Goal: Check status: Check status

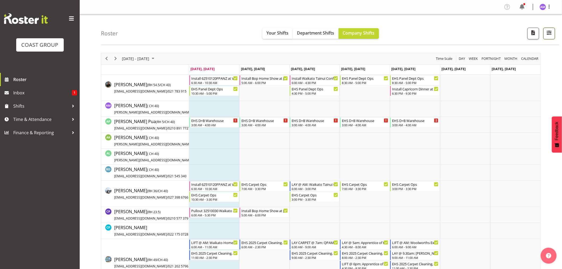
click at [551, 30] on span "button" at bounding box center [548, 32] width 7 height 7
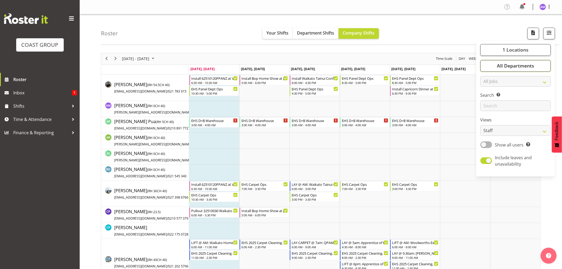
click at [518, 67] on span "All Departments" at bounding box center [515, 65] width 37 height 6
click at [329, 31] on span "Department Shifts" at bounding box center [315, 33] width 37 height 6
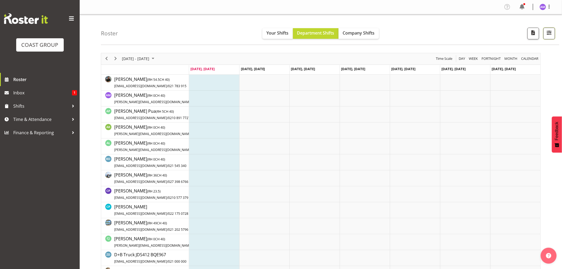
click at [545, 36] on button "button" at bounding box center [549, 34] width 12 height 12
click at [425, 37] on div "Roster Your Shifts Department Shifts Company Shifts 1 Locations Clear CARLTON E…" at bounding box center [330, 29] width 458 height 31
click at [260, 70] on span "[DATE], [DATE]" at bounding box center [253, 68] width 24 height 5
click at [351, 37] on button "Company Shifts" at bounding box center [358, 33] width 40 height 11
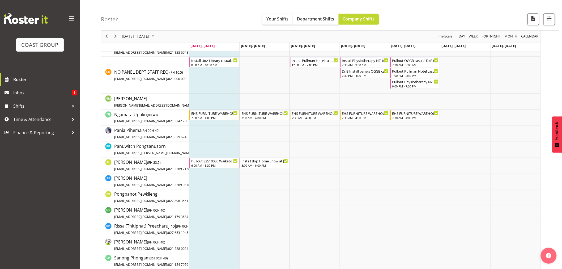
scroll to position [1170, 0]
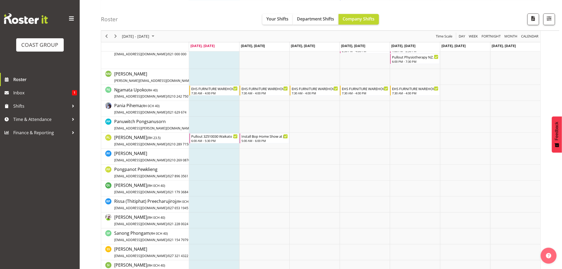
click at [225, 15] on div "Roster Your Shifts Department Shifts Company Shifts 1 Locations Clear CARLTON E…" at bounding box center [330, 15] width 458 height 31
click at [205, 9] on div "Roster Your Shifts Department Shifts Company Shifts 1 Locations Clear CARLTON E…" at bounding box center [330, 15] width 458 height 31
